Goal: Information Seeking & Learning: Learn about a topic

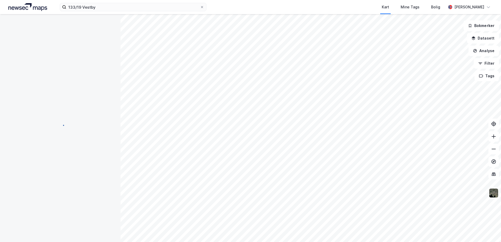
scroll to position [1, 0]
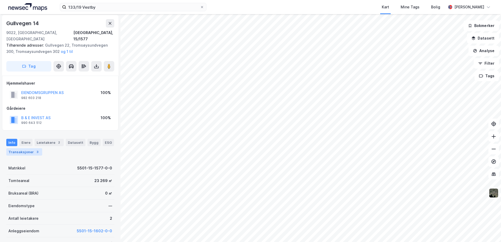
click at [20, 148] on div "Transaksjoner 3" at bounding box center [24, 151] width 36 height 7
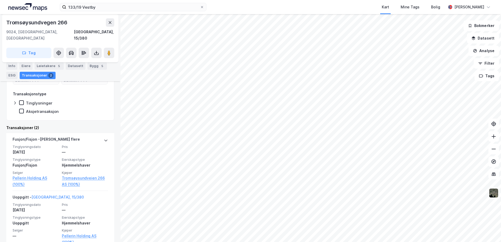
scroll to position [116, 0]
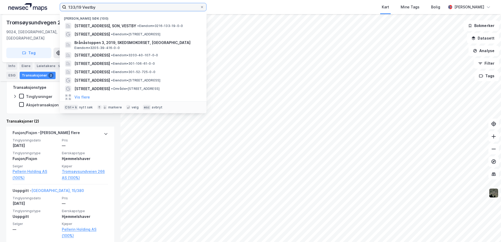
drag, startPoint x: 153, startPoint y: 7, endPoint x: 20, endPoint y: 7, distance: 133.5
click at [20, 7] on div "133/19 Vestby Nylige søk (100) Brevikveien 7, 1555, SON, [GEOGRAPHIC_DATA] • Ei…" at bounding box center [250, 7] width 501 height 14
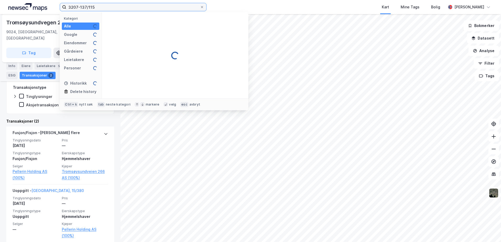
type input "3207-137/115"
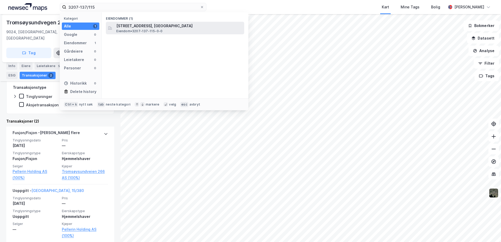
click at [125, 31] on span "Eiendom • 3207-137-115-0-0" at bounding box center [139, 31] width 46 height 4
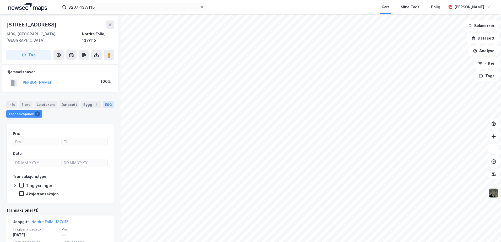
click at [106, 101] on div "ESG" at bounding box center [108, 104] width 11 height 7
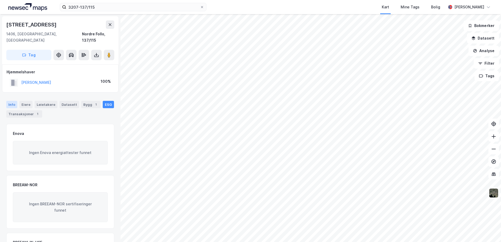
click at [12, 101] on div "Info" at bounding box center [11, 104] width 11 height 7
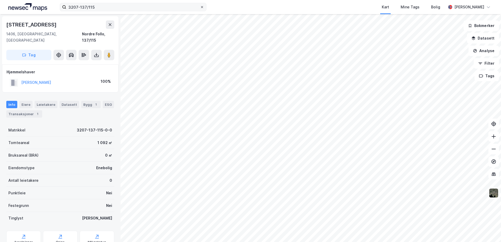
click at [201, 8] on icon at bounding box center [201, 6] width 3 height 3
click at [200, 8] on input "3207-137/115" at bounding box center [133, 7] width 134 height 8
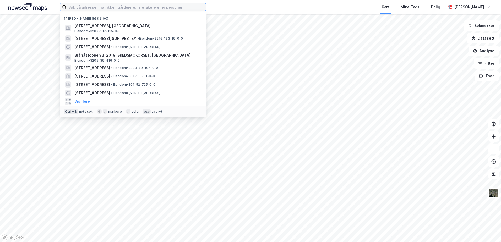
click at [144, 8] on input at bounding box center [136, 7] width 140 height 8
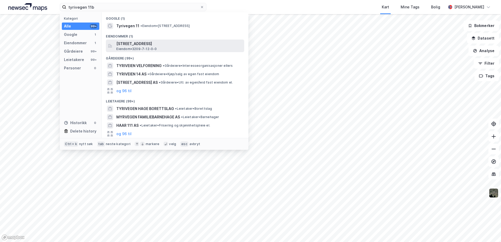
click at [146, 41] on span "[STREET_ADDRESS]" at bounding box center [179, 44] width 126 height 6
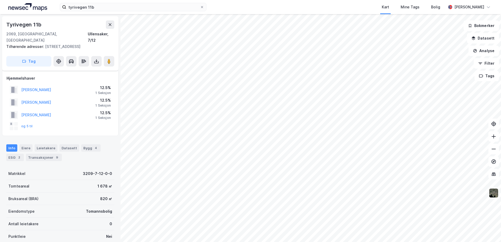
scroll to position [108, 0]
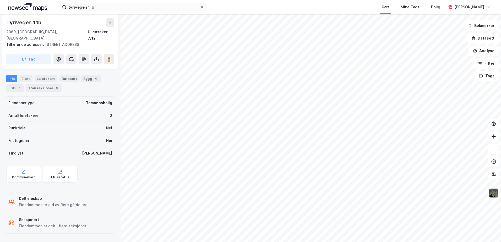
click at [117, 11] on div "tyrivegen 11b Kart Mine Tags Bolig [PERSON_NAME]" at bounding box center [250, 7] width 501 height 14
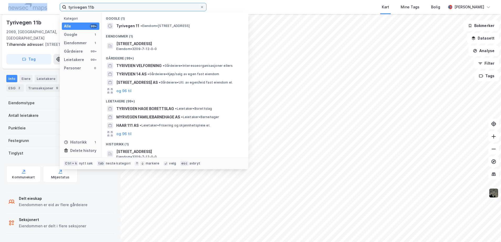
drag, startPoint x: 117, startPoint y: 11, endPoint x: 113, endPoint y: 7, distance: 5.2
click at [113, 7] on input "tyrivegen 11b" at bounding box center [133, 7] width 134 height 8
drag, startPoint x: 113, startPoint y: 7, endPoint x: 57, endPoint y: 7, distance: 56.5
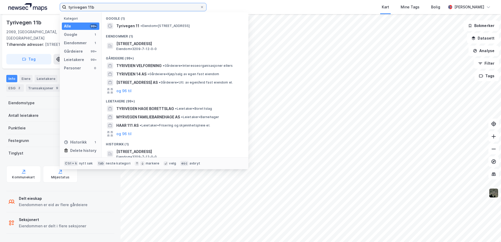
click at [57, 7] on div "tyrivegen 11b Kategori Alle 99+ Google 1 Eiendommer 1 Gårdeiere 99+ Leietakere …" at bounding box center [250, 7] width 501 height 14
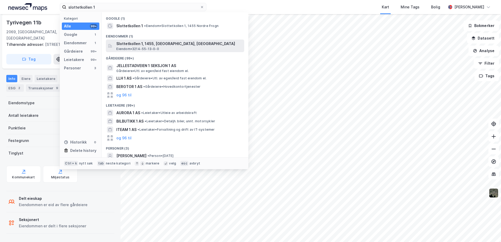
click at [131, 46] on span "Slottetkollen 1, 1455, [GEOGRAPHIC_DATA], [GEOGRAPHIC_DATA]" at bounding box center [179, 44] width 126 height 6
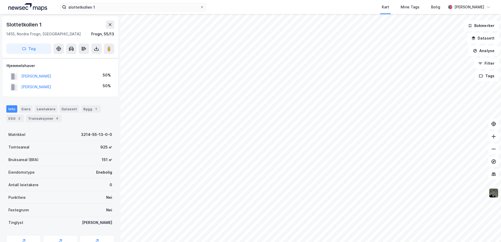
scroll to position [48, 0]
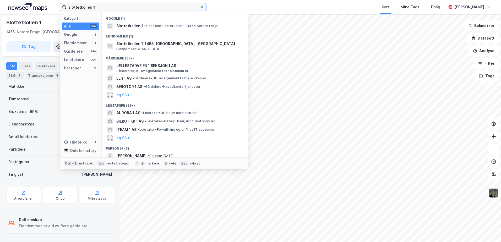
drag, startPoint x: 115, startPoint y: 6, endPoint x: 34, endPoint y: 2, distance: 81.5
click at [34, 2] on div "slottetkollen 1 Kategori Alle 99+ Google 1 Eiendommer 1 Gårdeiere 99+ Leietaker…" at bounding box center [250, 7] width 501 height 14
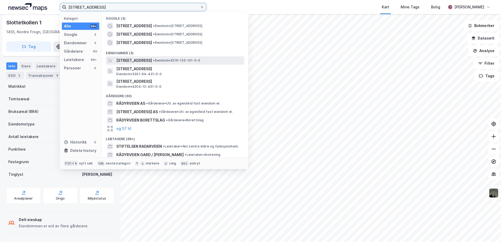
type input "[STREET_ADDRESS]"
click at [130, 59] on span "[STREET_ADDRESS]" at bounding box center [134, 60] width 36 height 6
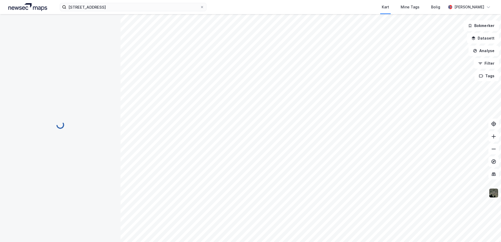
scroll to position [48, 0]
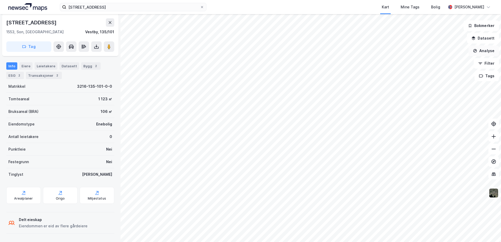
click at [489, 51] on button "Analyse" at bounding box center [483, 51] width 30 height 10
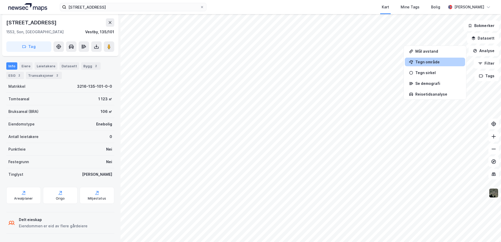
click at [431, 62] on div "Tegn område" at bounding box center [438, 62] width 46 height 4
